Goal: Book appointment/travel/reservation

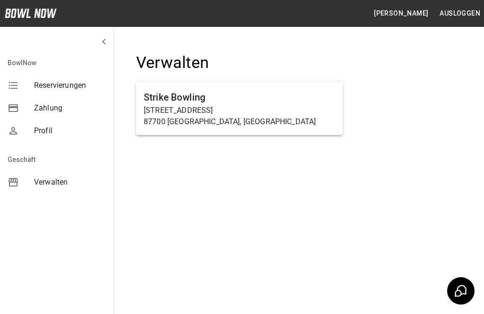
click at [263, 112] on p "[STREET_ADDRESS]" at bounding box center [239, 110] width 191 height 11
click at [308, 109] on p "[STREET_ADDRESS]" at bounding box center [239, 110] width 191 height 11
click at [301, 123] on p "87700 [GEOGRAPHIC_DATA], [GEOGRAPHIC_DATA]" at bounding box center [239, 121] width 191 height 11
click at [284, 101] on h6 "Strike Bowling" at bounding box center [239, 97] width 191 height 15
click at [285, 98] on h6 "Strike Bowling" at bounding box center [239, 97] width 191 height 15
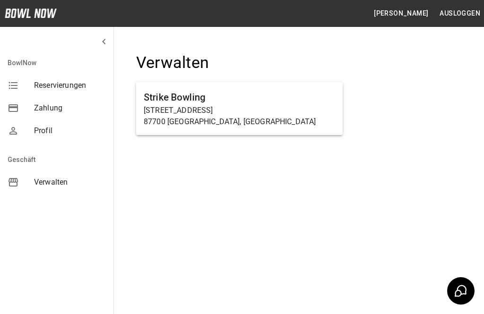
click at [286, 110] on p "[STREET_ADDRESS]" at bounding box center [239, 110] width 191 height 11
click at [211, 114] on p "[STREET_ADDRESS]" at bounding box center [239, 110] width 191 height 11
click at [286, 102] on h6 "Strike Bowling" at bounding box center [239, 97] width 191 height 15
click at [256, 106] on p "[STREET_ADDRESS]" at bounding box center [239, 110] width 191 height 11
click at [267, 106] on p "[STREET_ADDRESS]" at bounding box center [239, 110] width 191 height 11
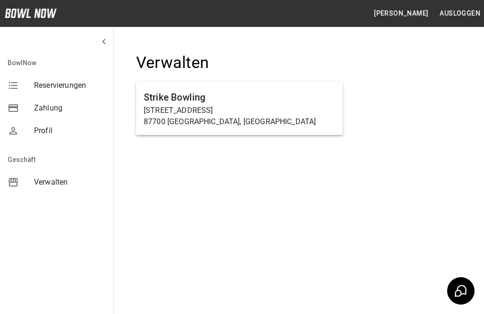
click at [223, 109] on p "[STREET_ADDRESS]" at bounding box center [239, 110] width 191 height 11
click at [237, 111] on p "[STREET_ADDRESS]" at bounding box center [239, 110] width 191 height 11
click at [227, 123] on p "87700 [GEOGRAPHIC_DATA], [GEOGRAPHIC_DATA]" at bounding box center [239, 121] width 191 height 11
click at [200, 108] on p "[STREET_ADDRESS]" at bounding box center [239, 110] width 191 height 11
click at [176, 105] on p "[STREET_ADDRESS]" at bounding box center [239, 110] width 191 height 11
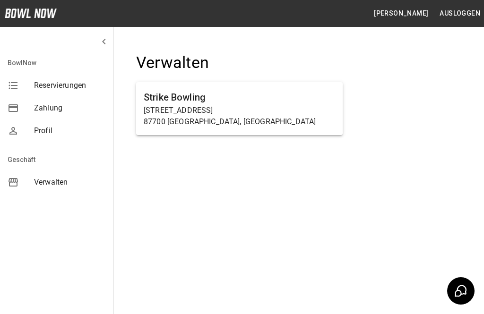
click at [168, 111] on p "[STREET_ADDRESS]" at bounding box center [239, 110] width 191 height 11
click at [159, 109] on p "[STREET_ADDRESS]" at bounding box center [239, 110] width 191 height 11
click at [151, 105] on p "[STREET_ADDRESS]" at bounding box center [239, 110] width 191 height 11
click at [152, 102] on h6 "Strike Bowling" at bounding box center [239, 97] width 191 height 15
click at [157, 112] on p "[STREET_ADDRESS]" at bounding box center [239, 110] width 191 height 11
